Goal: Task Accomplishment & Management: Manage account settings

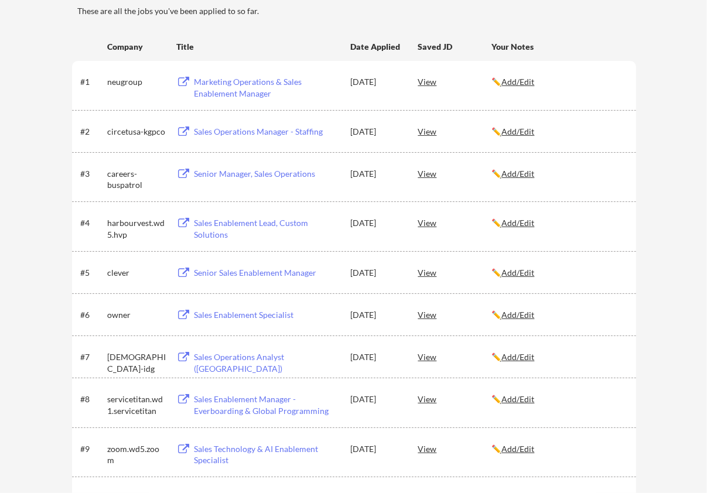
scroll to position [164, 0]
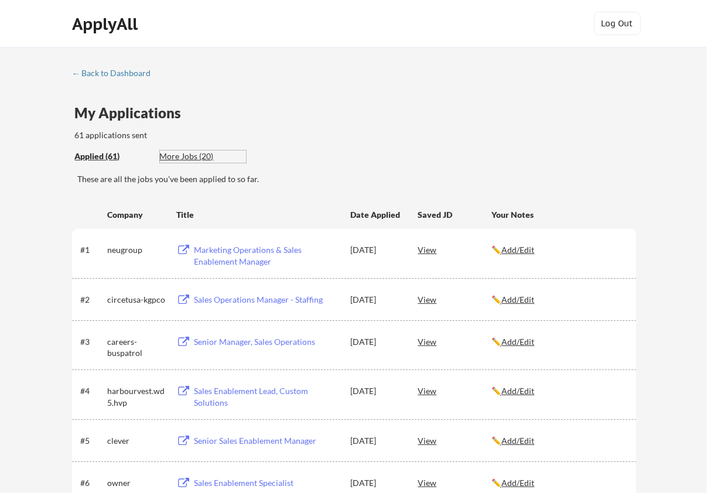
click at [198, 153] on div "More Jobs (20)" at bounding box center [203, 156] width 86 height 12
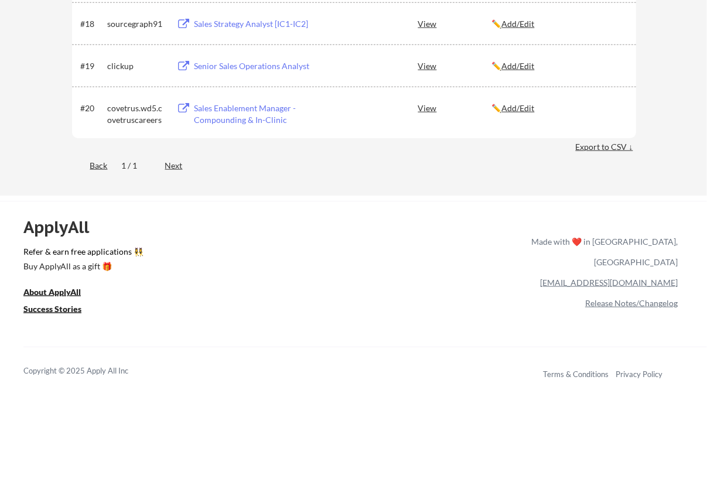
scroll to position [995, 0]
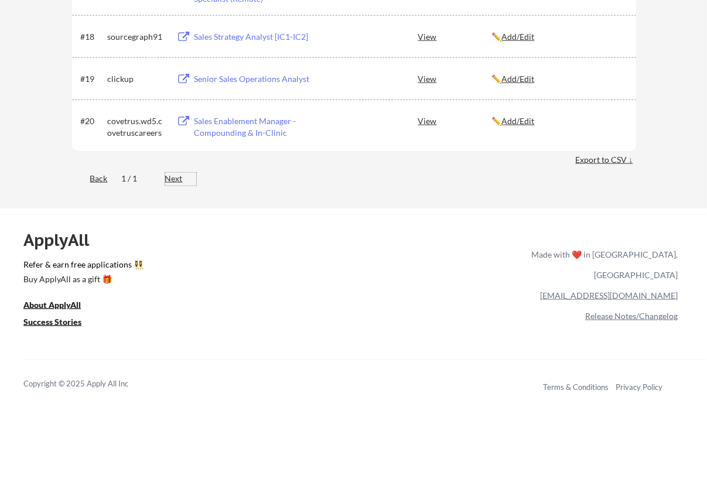
click at [177, 174] on div "Next" at bounding box center [180, 179] width 31 height 12
click at [177, 179] on div "Next" at bounding box center [180, 179] width 31 height 12
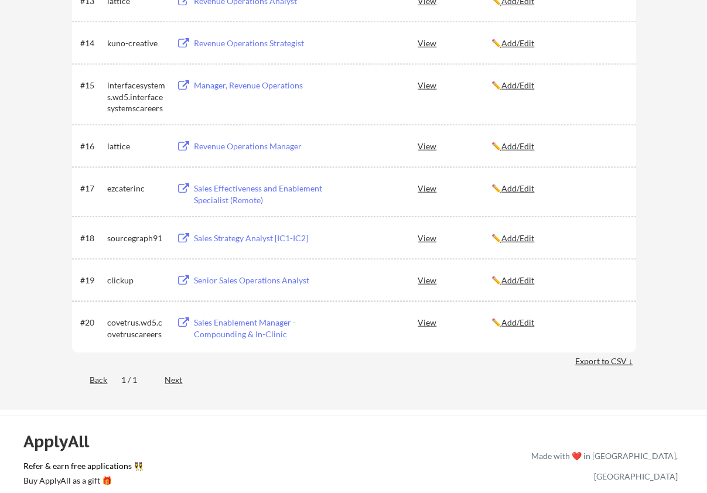
scroll to position [761, 0]
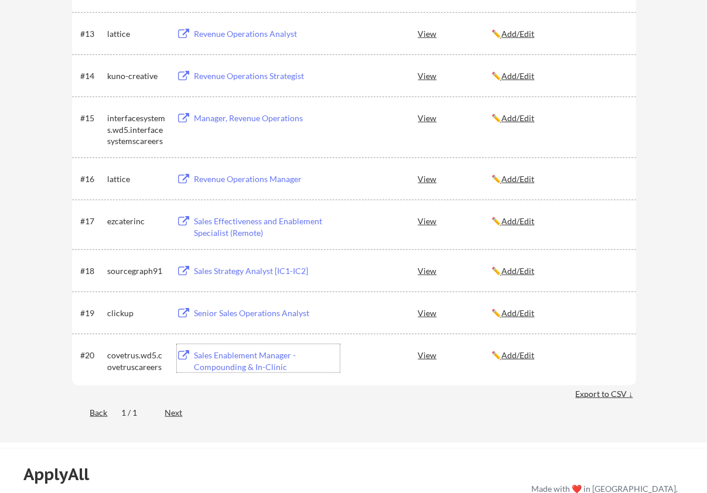
click at [253, 358] on div "Sales Enablement Manager - Compounding & In-Clinic" at bounding box center [266, 361] width 145 height 23
click at [518, 351] on u "Add/Edit" at bounding box center [518, 355] width 33 height 10
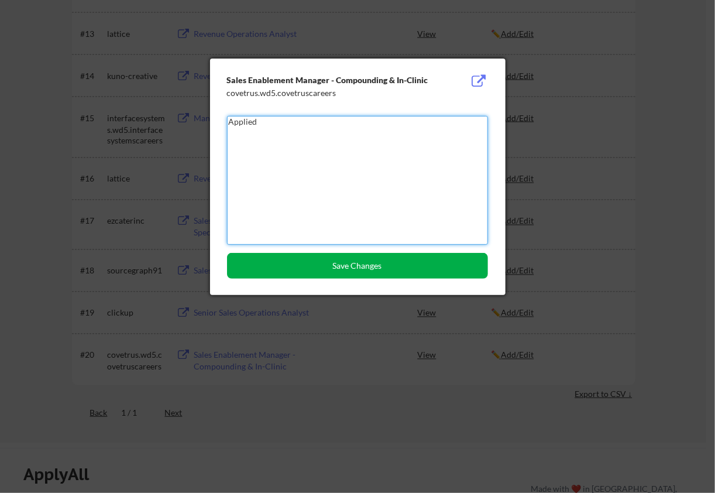
type textarea "Applied"
click at [371, 265] on button "Save Changes" at bounding box center [357, 266] width 261 height 26
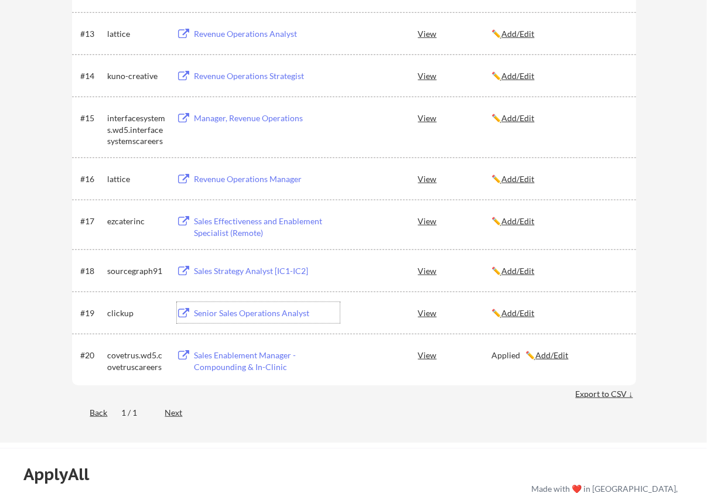
click at [249, 316] on div "Senior Sales Operations Analyst" at bounding box center [266, 313] width 145 height 12
click at [527, 309] on u "Add/Edit" at bounding box center [518, 313] width 33 height 10
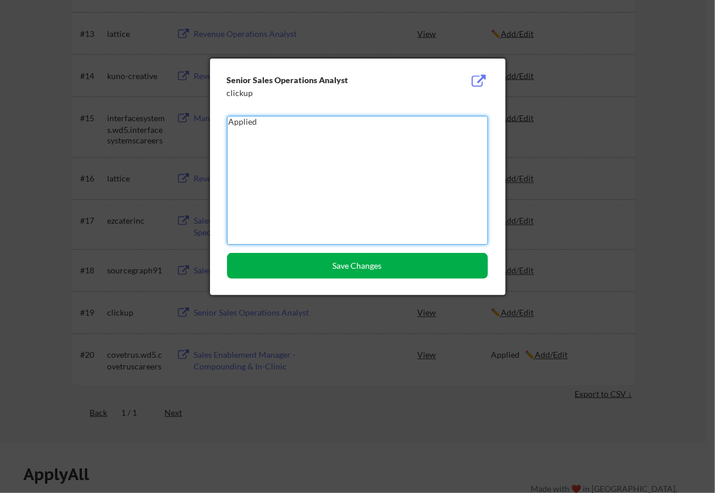
type textarea "Applied"
click at [386, 258] on button "Save Changes" at bounding box center [357, 266] width 261 height 26
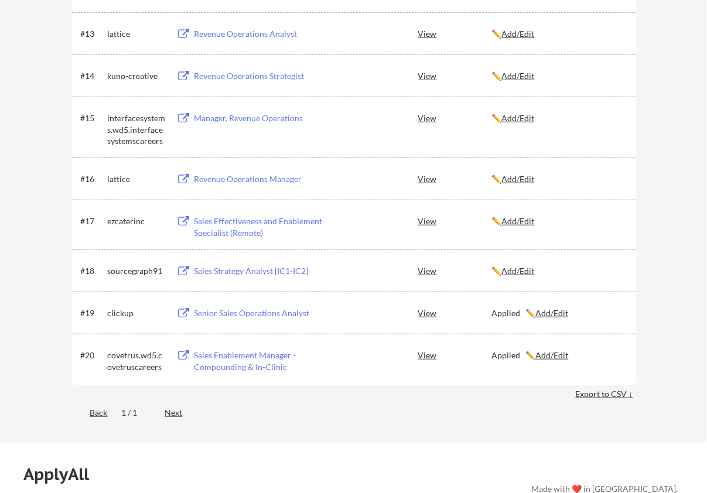
click at [280, 275] on div "Sales Strategy Analyst [IC1-IC2]" at bounding box center [266, 271] width 145 height 12
click at [516, 272] on u "Add/Edit" at bounding box center [518, 271] width 33 height 10
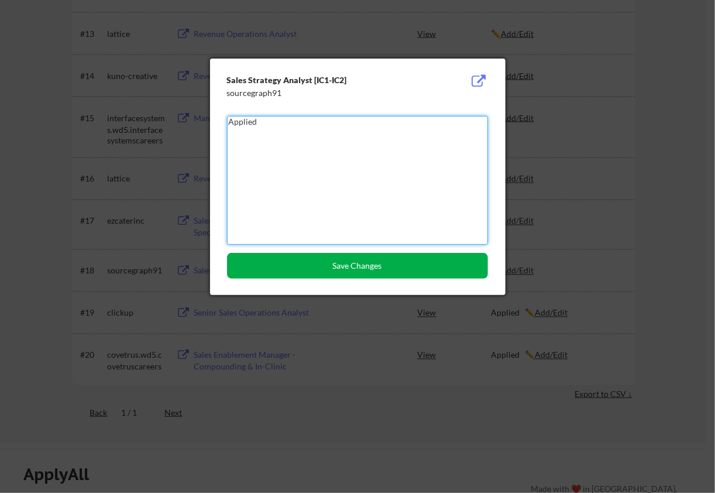
type textarea "Applied"
click at [369, 265] on button "Save Changes" at bounding box center [357, 266] width 261 height 26
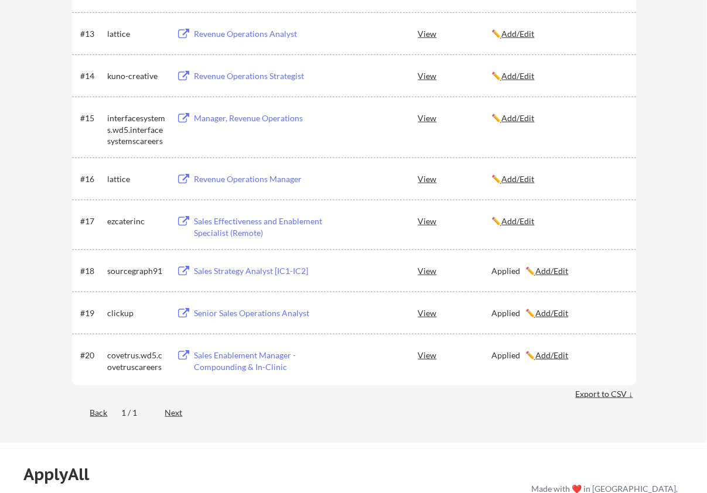
click at [231, 232] on div "Sales Effectiveness and Enablement Specialist (Remote)" at bounding box center [266, 226] width 145 height 23
click at [529, 220] on u "Add/Edit" at bounding box center [518, 221] width 33 height 10
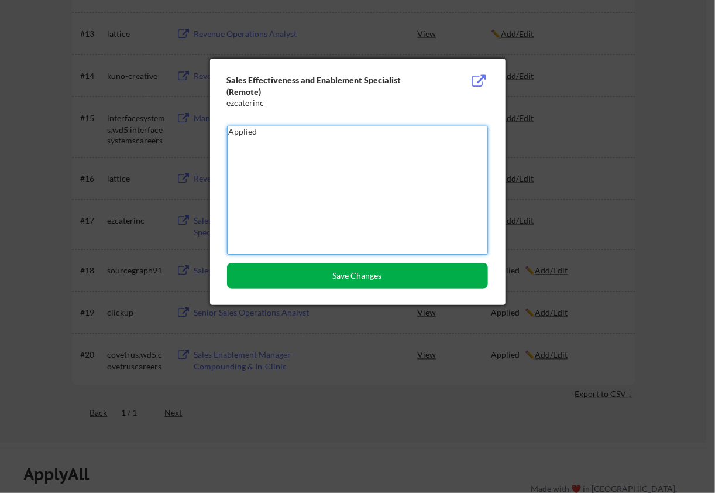
type textarea "Applied"
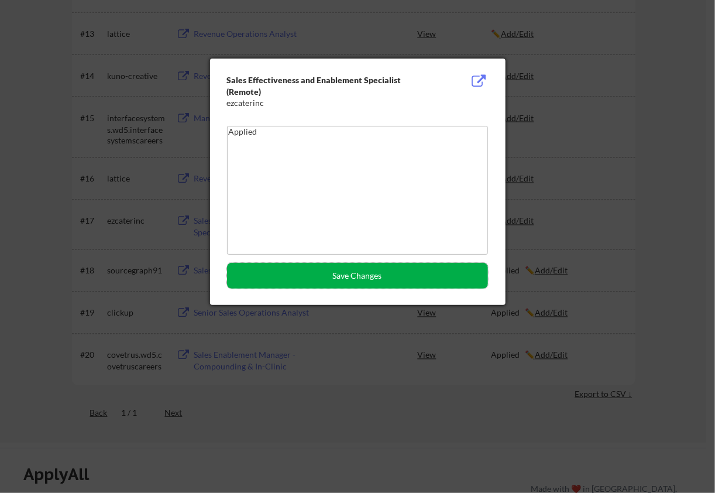
click at [361, 282] on button "Save Changes" at bounding box center [357, 276] width 261 height 26
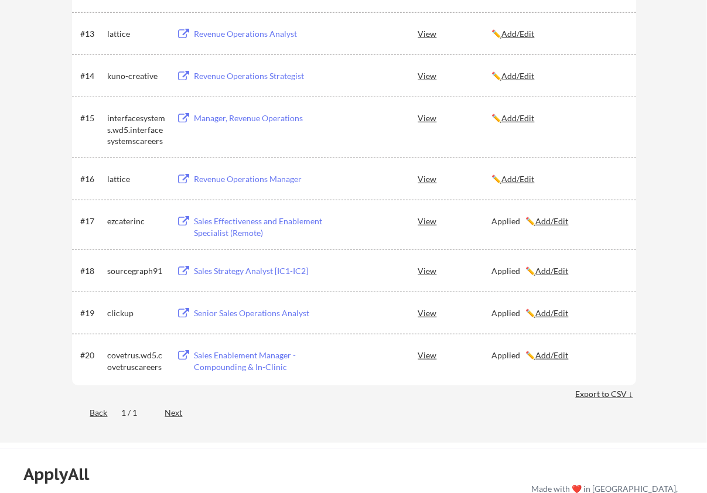
click at [526, 180] on u "Add/Edit" at bounding box center [518, 179] width 33 height 10
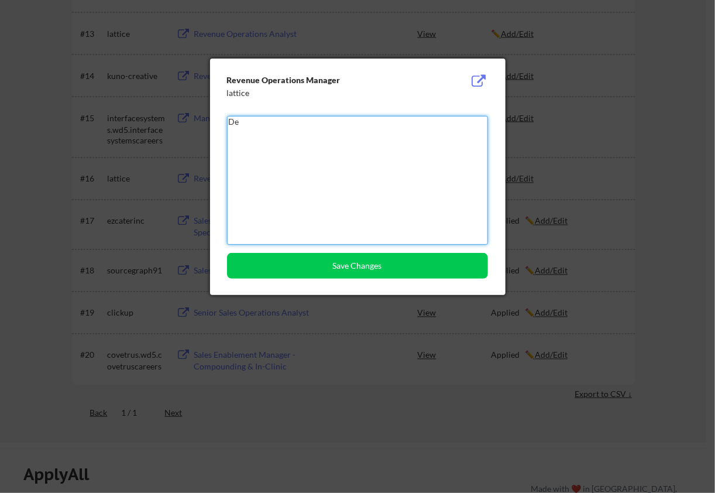
type textarea "D"
type textarea "A"
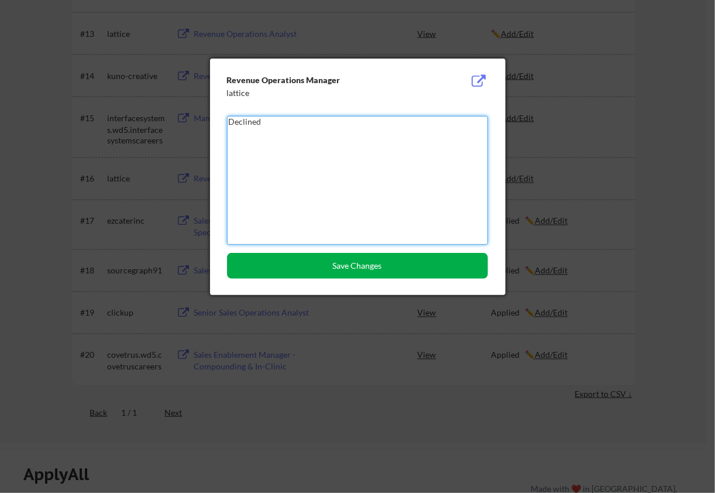
type textarea "Declined"
click at [380, 265] on button "Save Changes" at bounding box center [357, 266] width 261 height 26
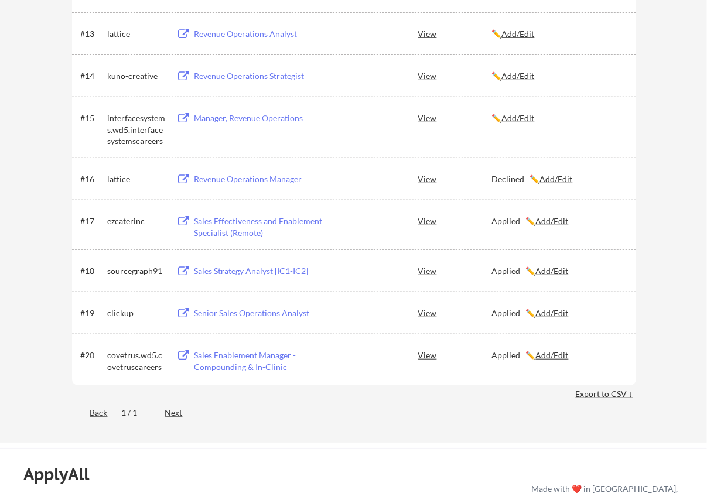
click at [241, 112] on div "Manager, Revenue Operations" at bounding box center [266, 118] width 145 height 12
click at [520, 117] on u "Add/Edit" at bounding box center [518, 118] width 33 height 10
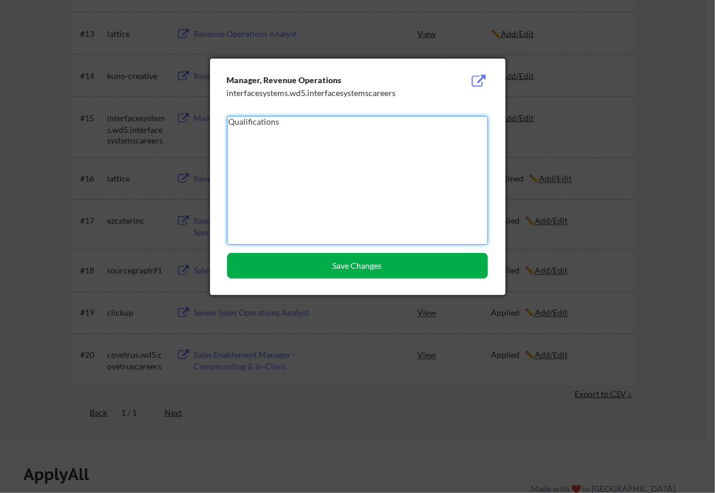
type textarea "Qualifications"
click at [383, 264] on button "Save Changes" at bounding box center [357, 266] width 261 height 26
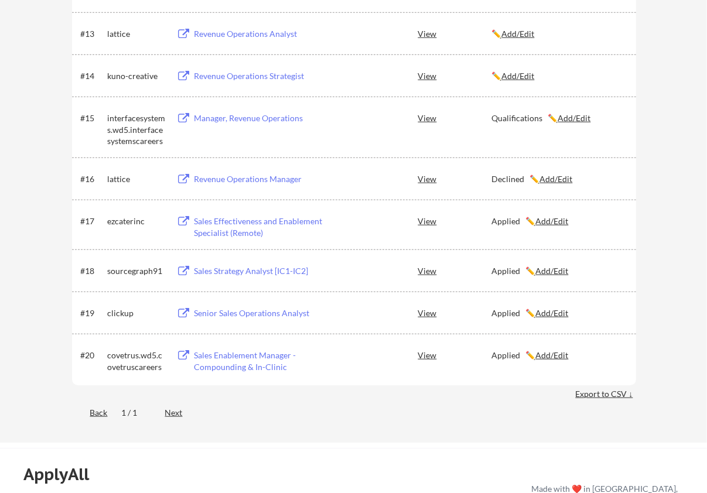
click at [291, 70] on div "Revenue Operations Strategist" at bounding box center [266, 76] width 145 height 12
click at [523, 72] on u "Add/Edit" at bounding box center [518, 76] width 33 height 10
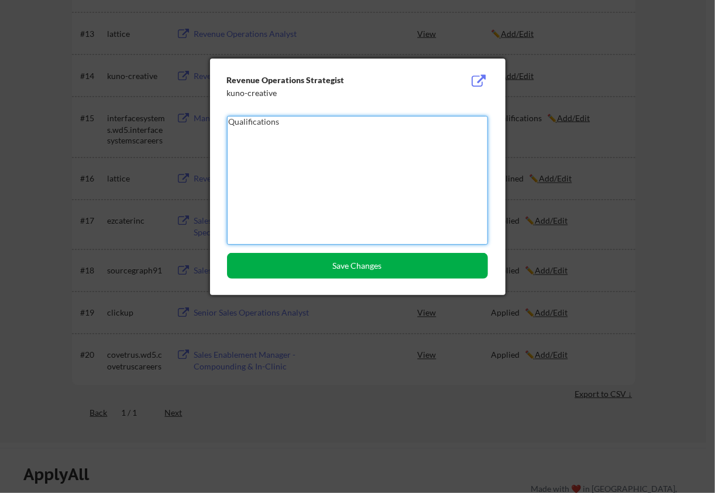
type textarea "Qualifications"
click at [351, 261] on button "Save Changes" at bounding box center [357, 266] width 261 height 26
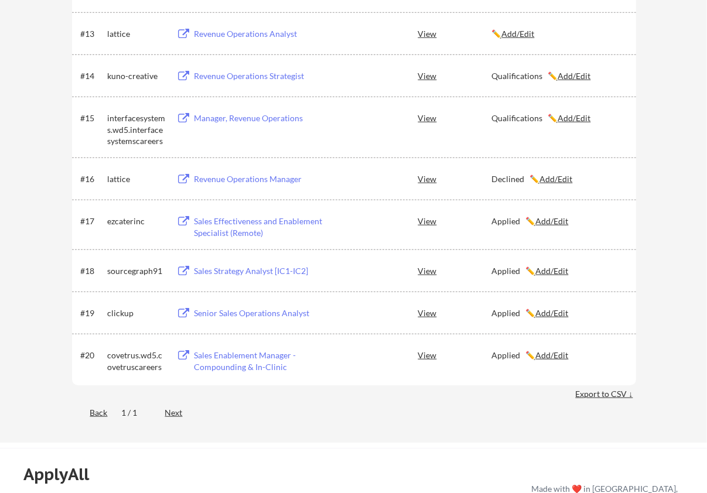
scroll to position [527, 0]
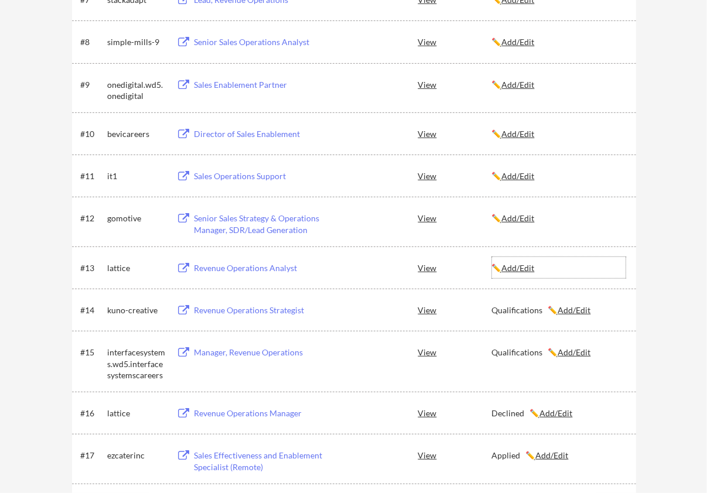
click at [519, 267] on u "Add/Edit" at bounding box center [518, 268] width 33 height 10
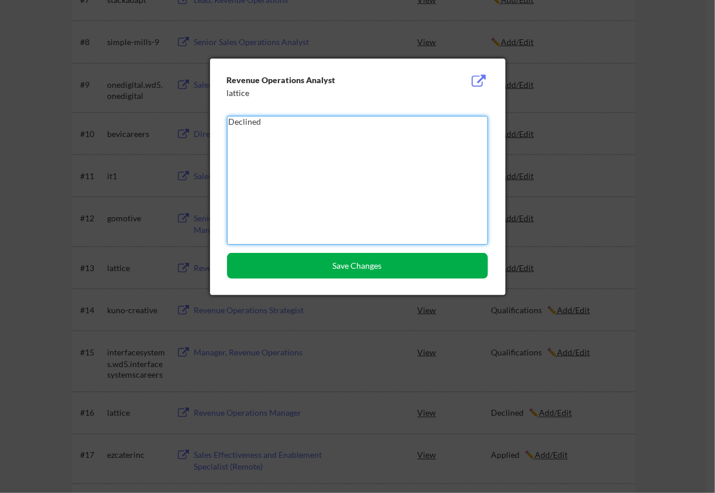
type textarea "Declined"
click at [356, 262] on button "Save Changes" at bounding box center [357, 266] width 261 height 26
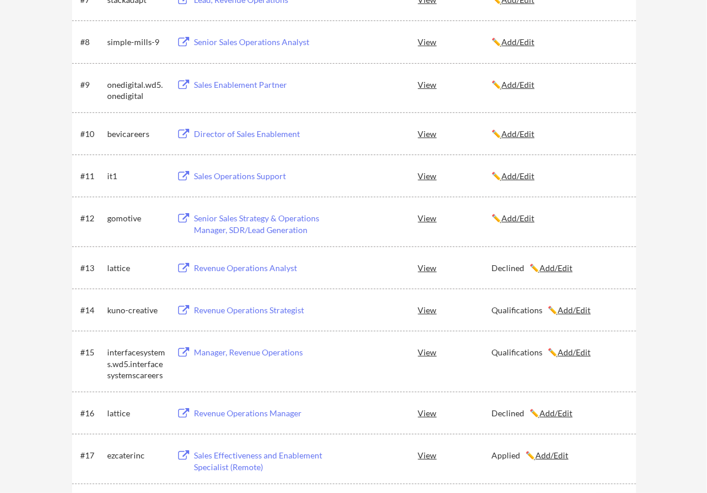
click at [297, 232] on div "Senior Sales Strategy & Operations Manager, SDR/Lead Generation" at bounding box center [266, 224] width 145 height 23
click at [527, 214] on u "Add/Edit" at bounding box center [518, 218] width 33 height 10
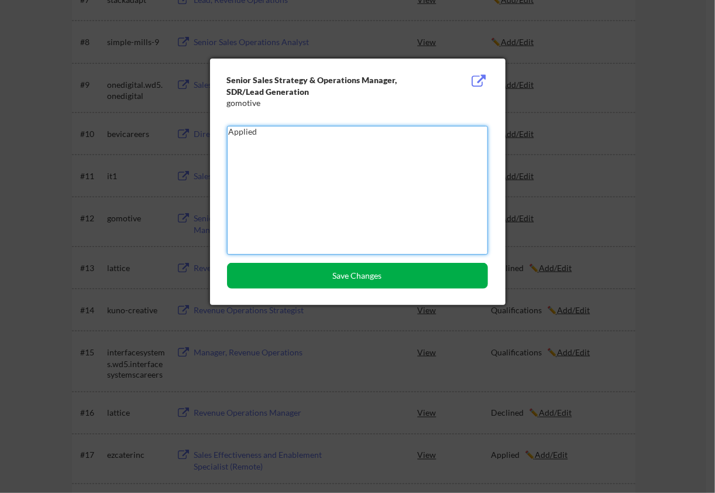
type textarea "Applied"
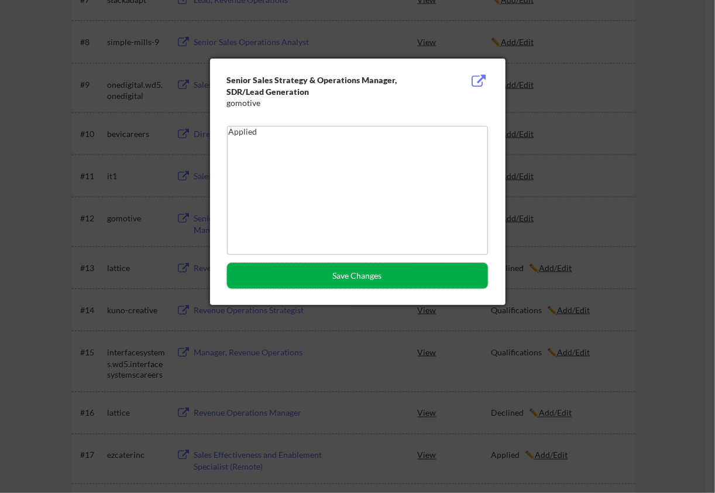
click at [379, 275] on button "Save Changes" at bounding box center [357, 276] width 261 height 26
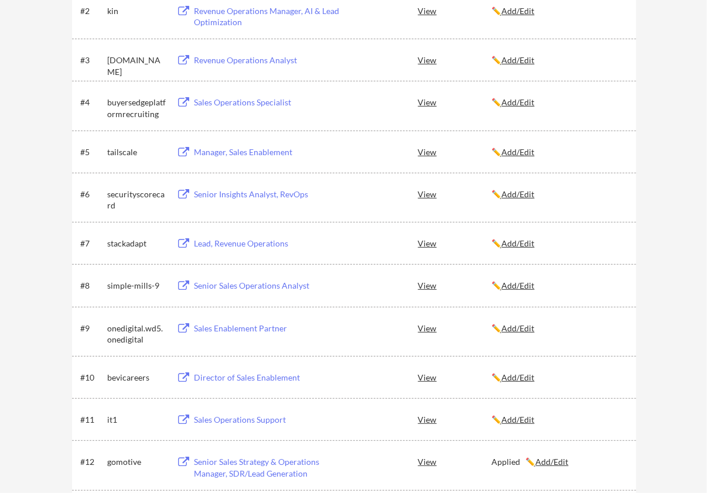
scroll to position [234, 0]
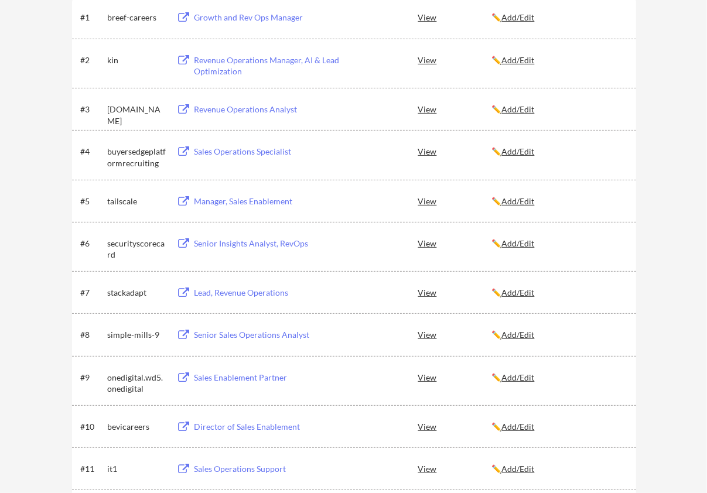
click at [666, 60] on div "← Back to Dashboard My Applications 61 applications sent Applied (61) More Jobs…" at bounding box center [353, 391] width 707 height 1157
